Goal: Information Seeking & Learning: Learn about a topic

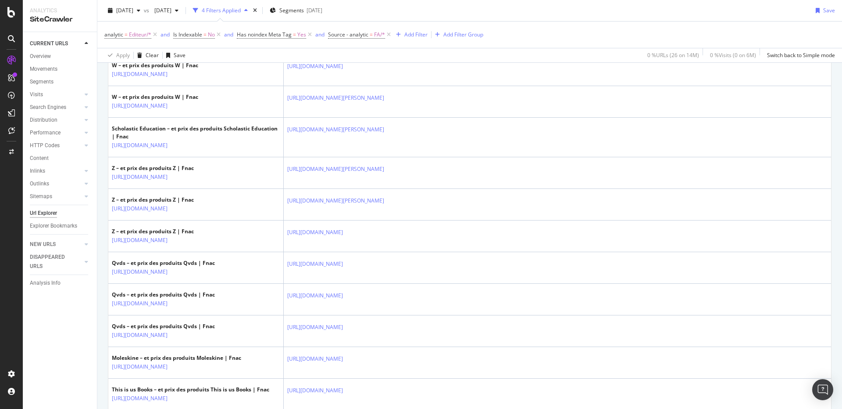
scroll to position [345, 0]
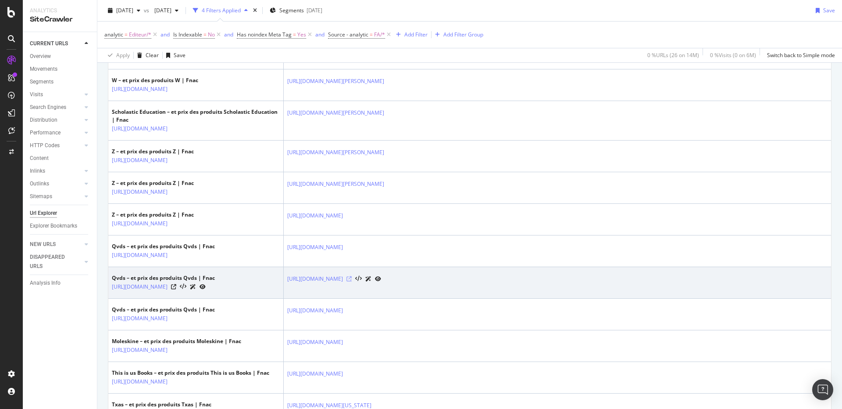
click at [352, 280] on icon at bounding box center [349, 278] width 5 height 5
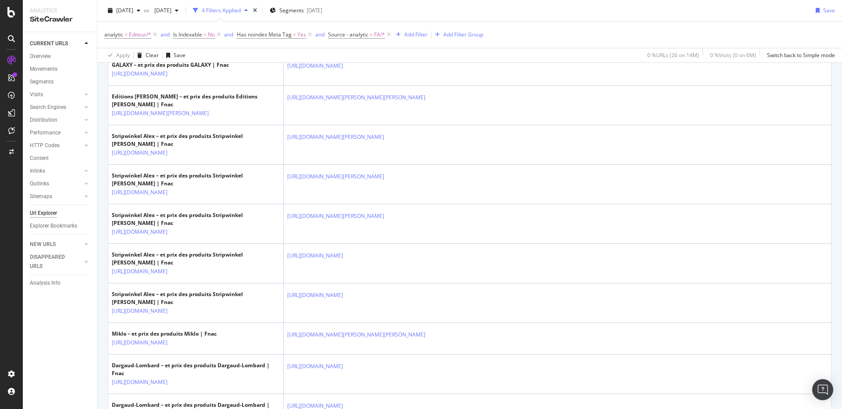
scroll to position [1071, 0]
click at [130, 35] on span "Editeur/*" at bounding box center [140, 35] width 22 height 12
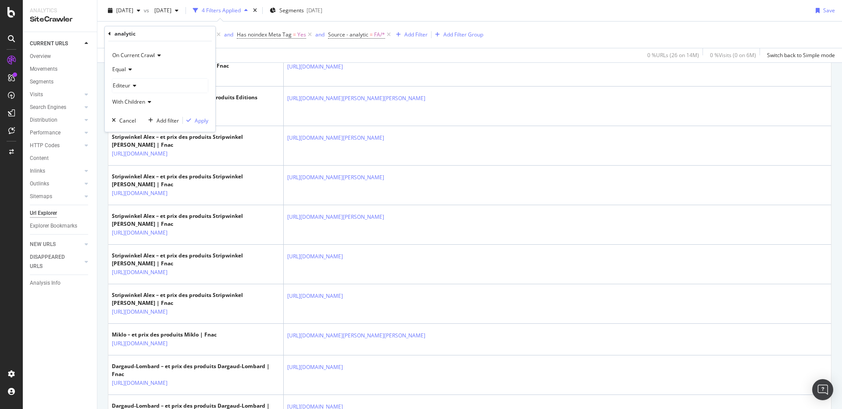
click at [126, 63] on div "Equal" at bounding box center [160, 69] width 97 height 14
click at [142, 74] on div "Equal" at bounding box center [160, 69] width 97 height 14
click at [138, 82] on div "Editeur" at bounding box center [160, 86] width 96 height 14
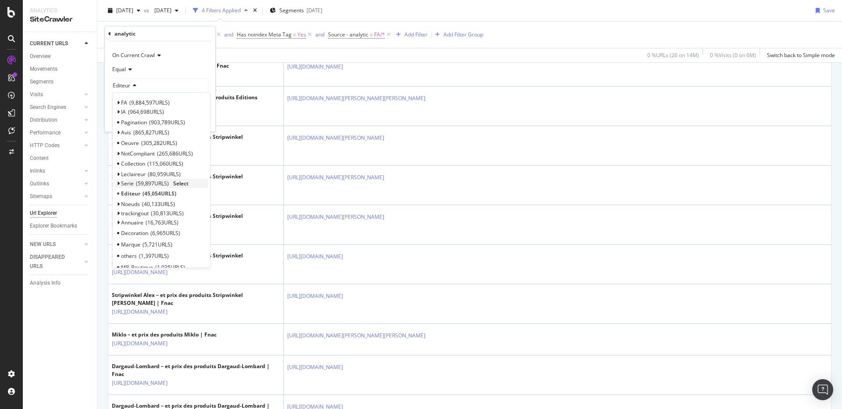
click at [183, 182] on span "Select" at bounding box center [180, 182] width 15 height 7
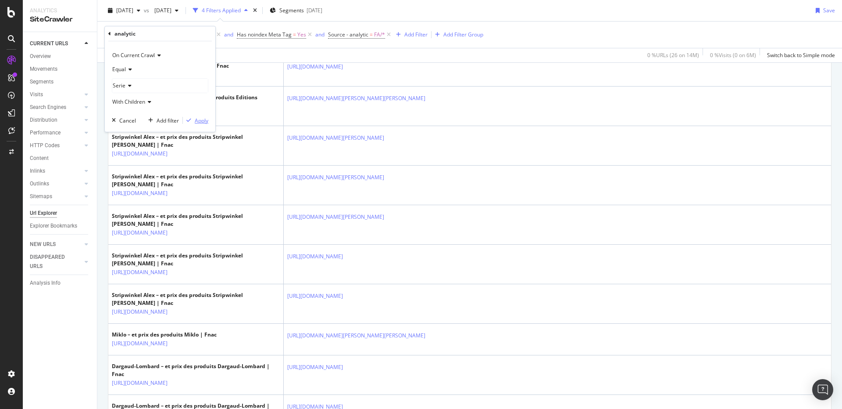
click at [202, 123] on div "Apply" at bounding box center [202, 120] width 14 height 7
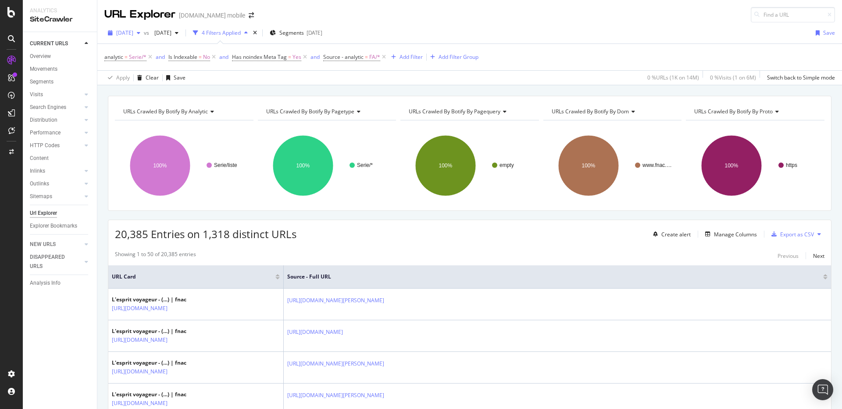
click at [133, 30] on span "[DATE]" at bounding box center [124, 32] width 17 height 7
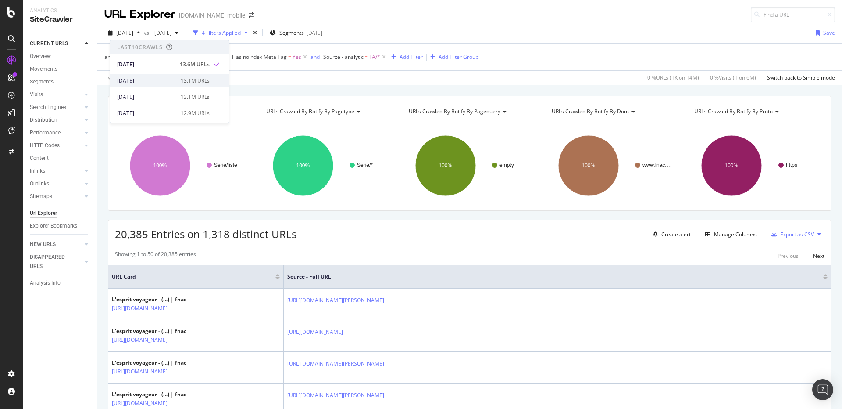
click at [155, 83] on div "[DATE]" at bounding box center [146, 81] width 58 height 8
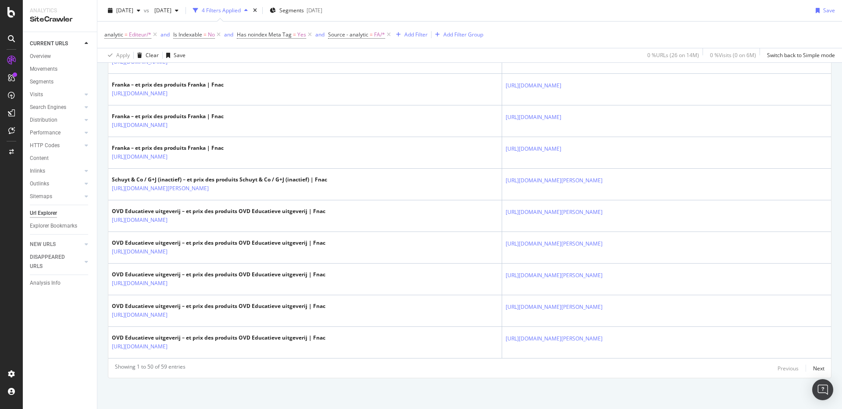
scroll to position [1509, 0]
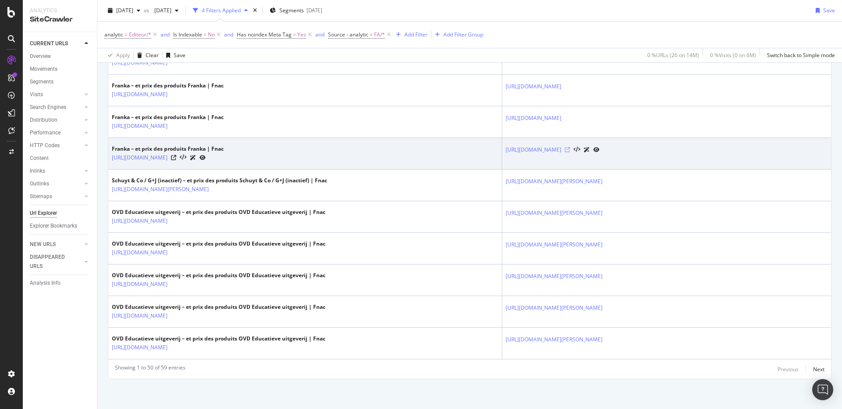
click at [570, 149] on icon at bounding box center [567, 149] width 5 height 5
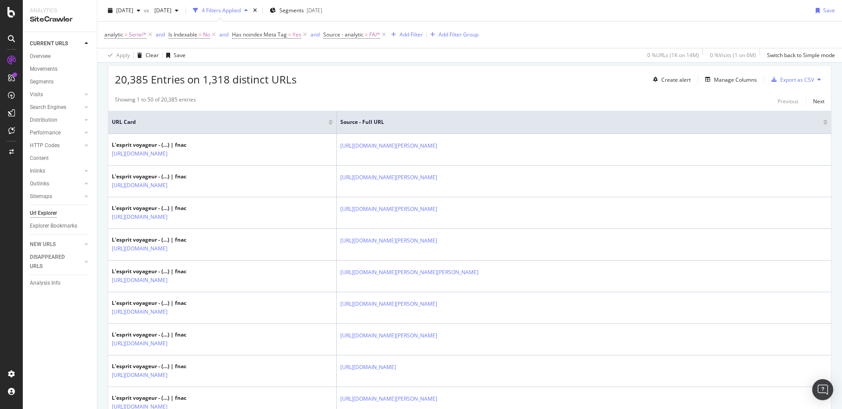
scroll to position [154, 0]
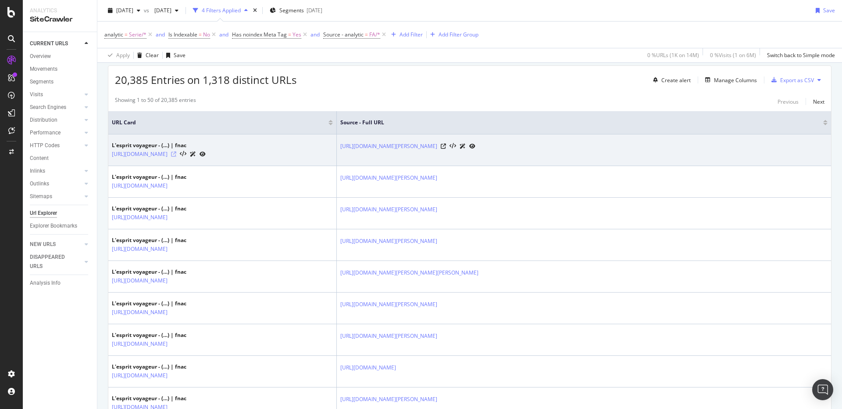
click at [176, 153] on icon at bounding box center [173, 153] width 5 height 5
click at [446, 144] on icon at bounding box center [443, 145] width 5 height 5
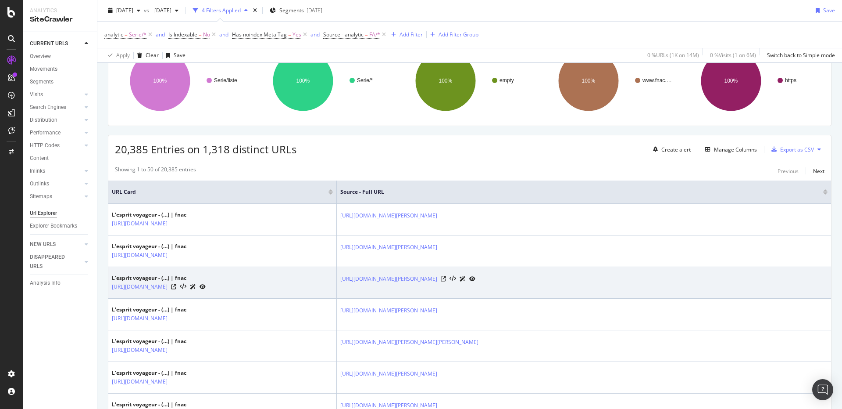
scroll to position [0, 0]
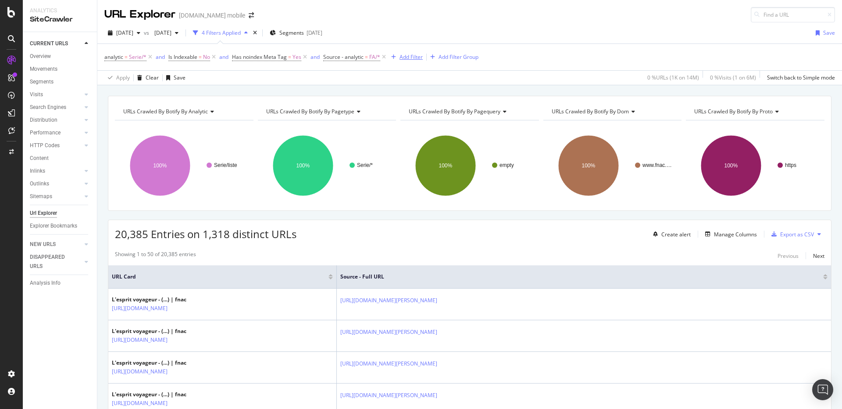
click at [401, 55] on div "Add Filter" at bounding box center [411, 56] width 23 height 7
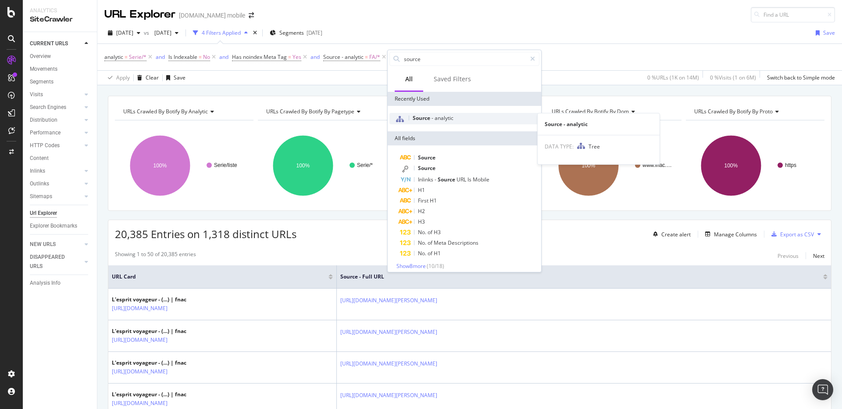
type input "source"
click at [438, 118] on span "analytic" at bounding box center [444, 117] width 19 height 7
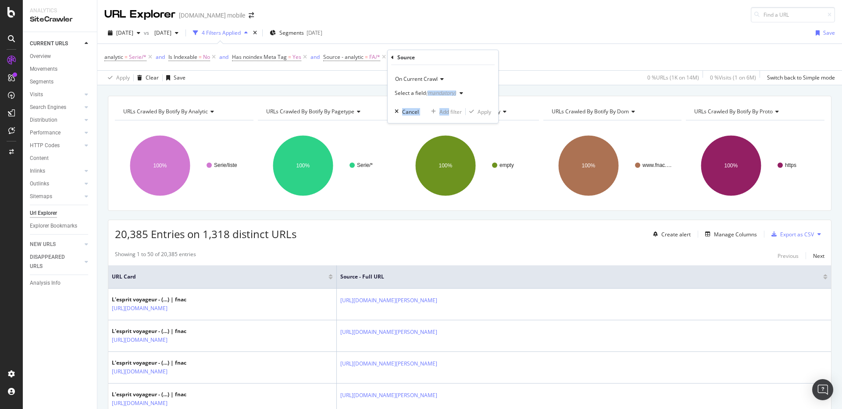
click at [418, 93] on div "Select a field (mandatory)" at bounding box center [425, 92] width 61 height 5
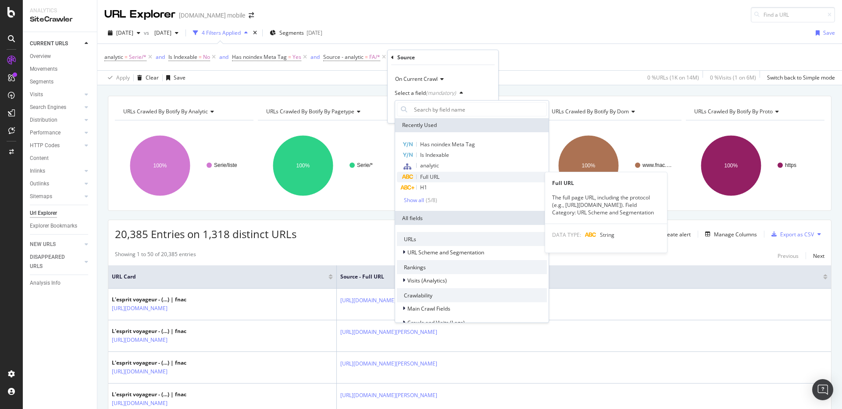
click at [435, 172] on div "Full URL" at bounding box center [472, 177] width 150 height 11
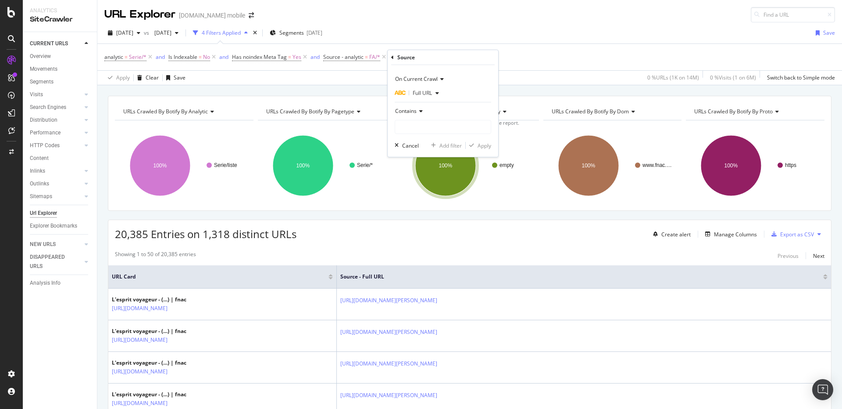
click at [418, 114] on div "Contains" at bounding box center [443, 111] width 97 height 14
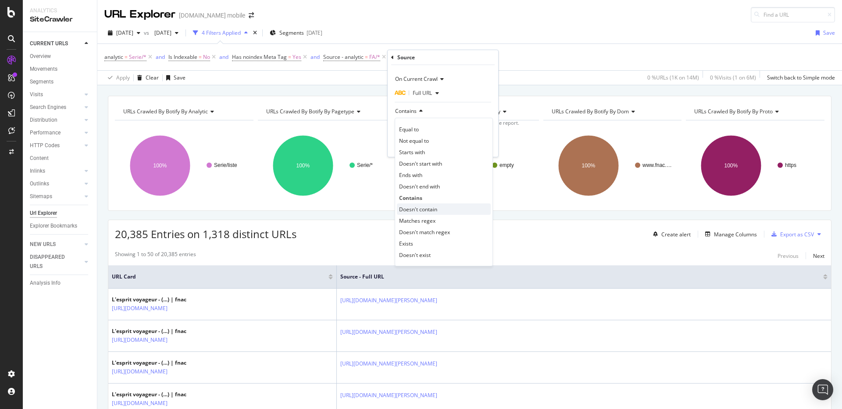
click at [419, 205] on span "Doesn't contain" at bounding box center [418, 208] width 38 height 7
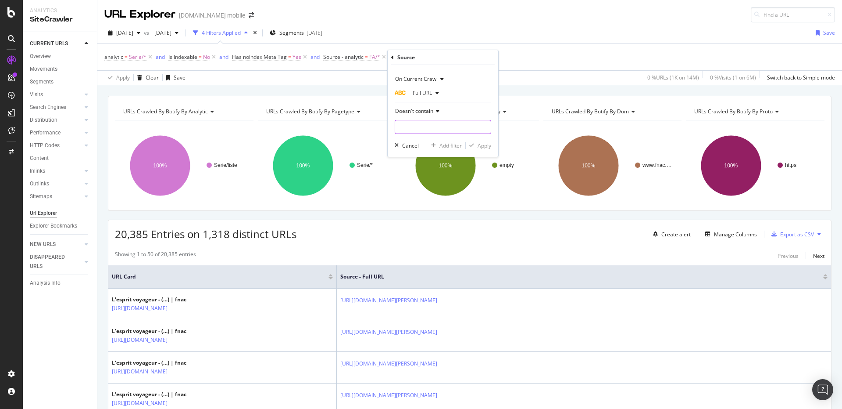
click at [426, 125] on input "text" at bounding box center [443, 127] width 96 height 14
type input "NUMERICAL"
click at [484, 144] on div "Apply" at bounding box center [485, 145] width 14 height 7
